Goal: Information Seeking & Learning: Learn about a topic

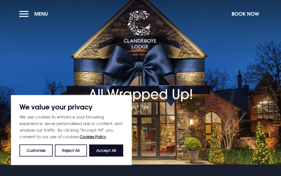
click at [107, 152] on button "Accept All" at bounding box center [106, 151] width 34 height 12
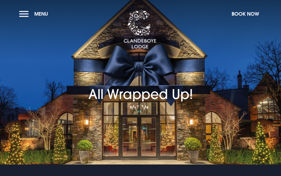
checkbox input "true"
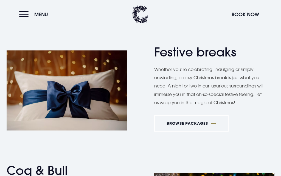
scroll to position [639, 0]
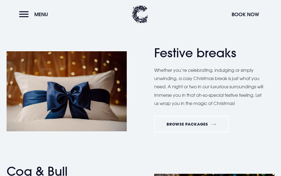
click at [20, 19] on button "Menu" at bounding box center [35, 15] width 32 height 12
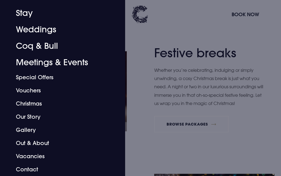
scroll to position [30, 0]
click at [37, 104] on link "Christmas" at bounding box center [59, 103] width 87 height 13
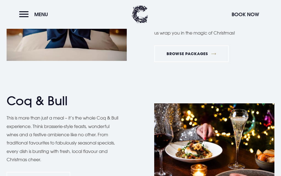
scroll to position [717, 0]
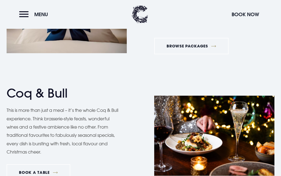
click at [90, 132] on p "This is more than just a meal – it’s the whole Coq & Bull experience. Think bra…" at bounding box center [63, 131] width 113 height 50
click at [46, 168] on link "BOOK A TABLE" at bounding box center [39, 172] width 64 height 16
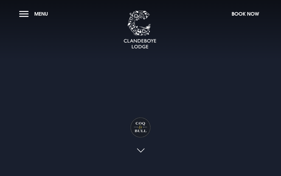
checkbox input "true"
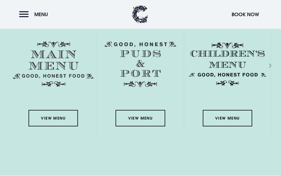
scroll to position [768, 0]
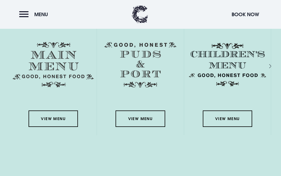
click at [56, 127] on link "View Menu" at bounding box center [53, 119] width 49 height 16
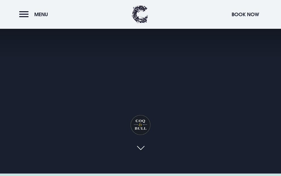
scroll to position [0, 0]
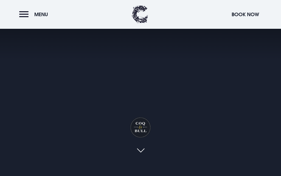
click at [24, 15] on button "Menu" at bounding box center [35, 15] width 32 height 12
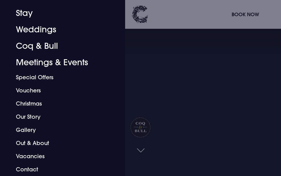
scroll to position [30, 0]
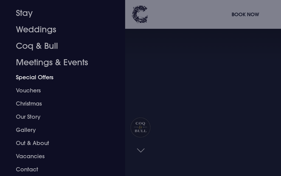
click at [44, 73] on link "Special Offers" at bounding box center [59, 77] width 87 height 13
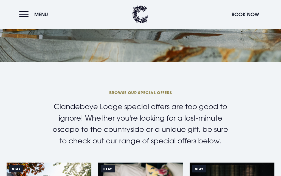
scroll to position [83, 0]
